Goal: Task Accomplishment & Management: Use online tool/utility

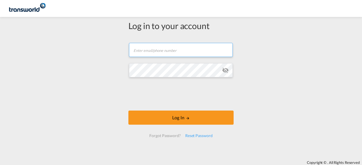
click at [157, 49] on input "text" at bounding box center [181, 50] width 104 height 14
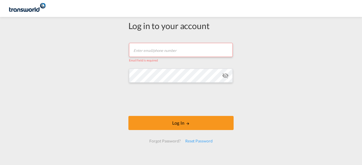
type input "abhay.sinha@transworld.com"
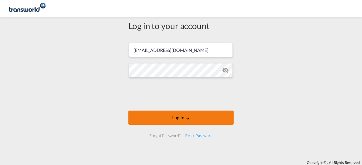
click at [178, 120] on button "Log In" at bounding box center [180, 118] width 105 height 14
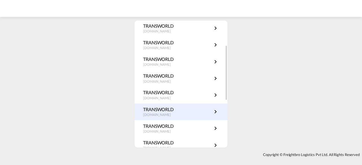
scroll to position [85, 0]
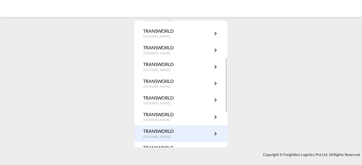
click at [214, 135] on md-icon "icon-chevron-right" at bounding box center [215, 134] width 7 height 7
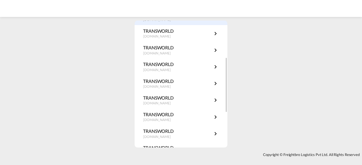
scroll to position [0, 0]
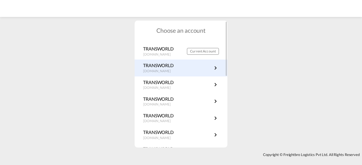
click at [214, 68] on md-icon "icon-chevron-right" at bounding box center [215, 68] width 7 height 7
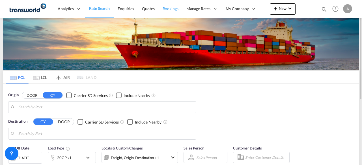
click at [170, 9] on span "Bookings" at bounding box center [171, 8] width 16 height 5
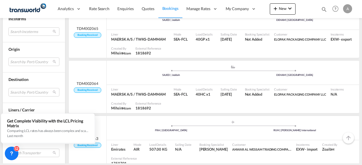
scroll to position [905, 0]
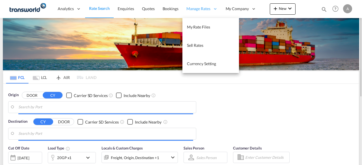
type input "[GEOGRAPHIC_DATA], [GEOGRAPHIC_DATA], [GEOGRAPHIC_DATA]"
type input "[PERSON_NAME] ([PERSON_NAME]), [GEOGRAPHIC_DATA]"
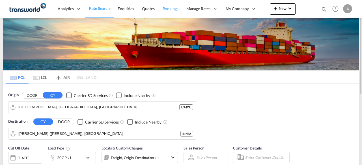
click at [172, 9] on span "Bookings" at bounding box center [171, 8] width 16 height 5
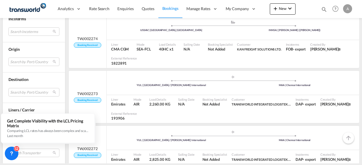
scroll to position [1745, 0]
